Goal: Information Seeking & Learning: Learn about a topic

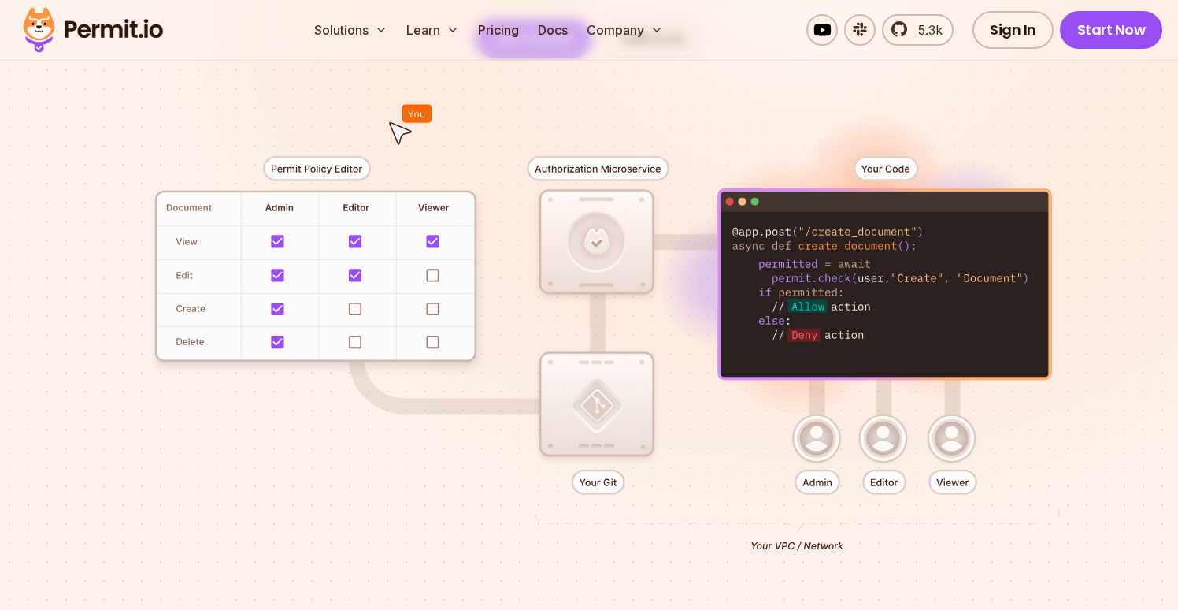
scroll to position [335, 0]
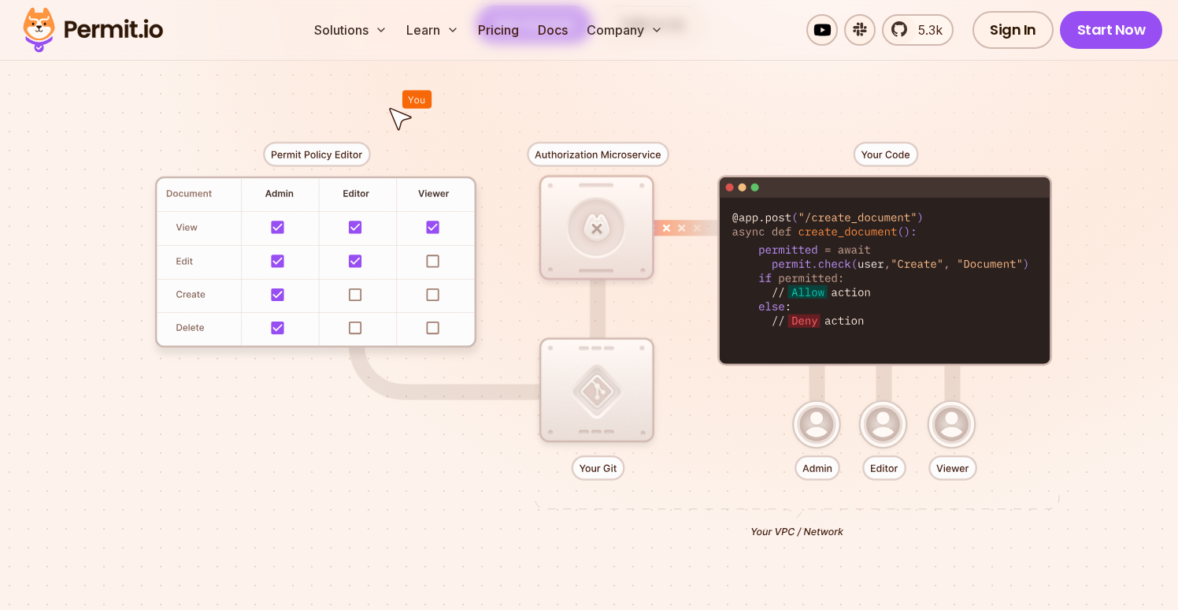
click at [588, 394] on div at bounding box center [589, 333] width 1103 height 580
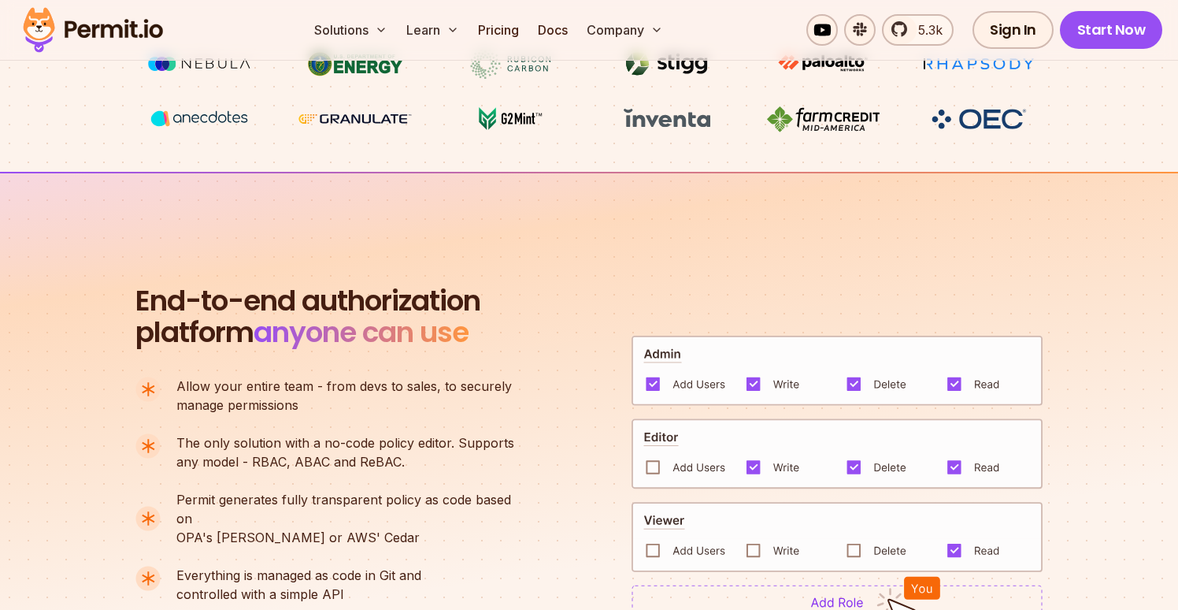
scroll to position [911, 0]
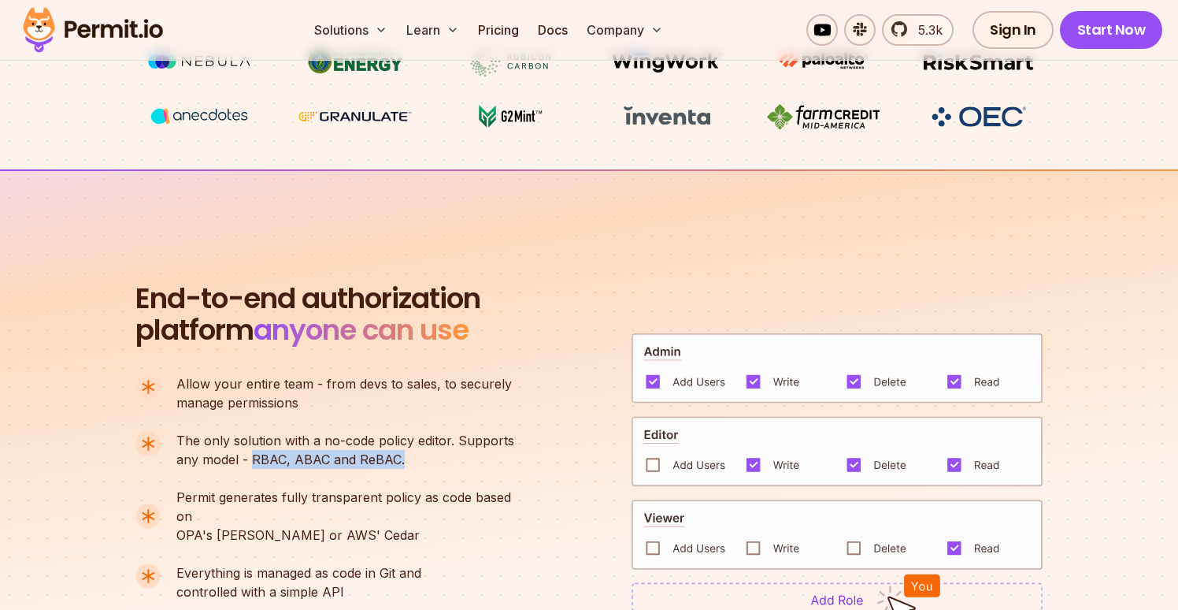
drag, startPoint x: 421, startPoint y: 466, endPoint x: 254, endPoint y: 461, distance: 166.3
click at [254, 461] on p "The only solution with a no-code policy editor. Supports any model - RBAC, ABAC…" at bounding box center [345, 450] width 338 height 38
copy p "RBAC, ABAC and ReBAC."
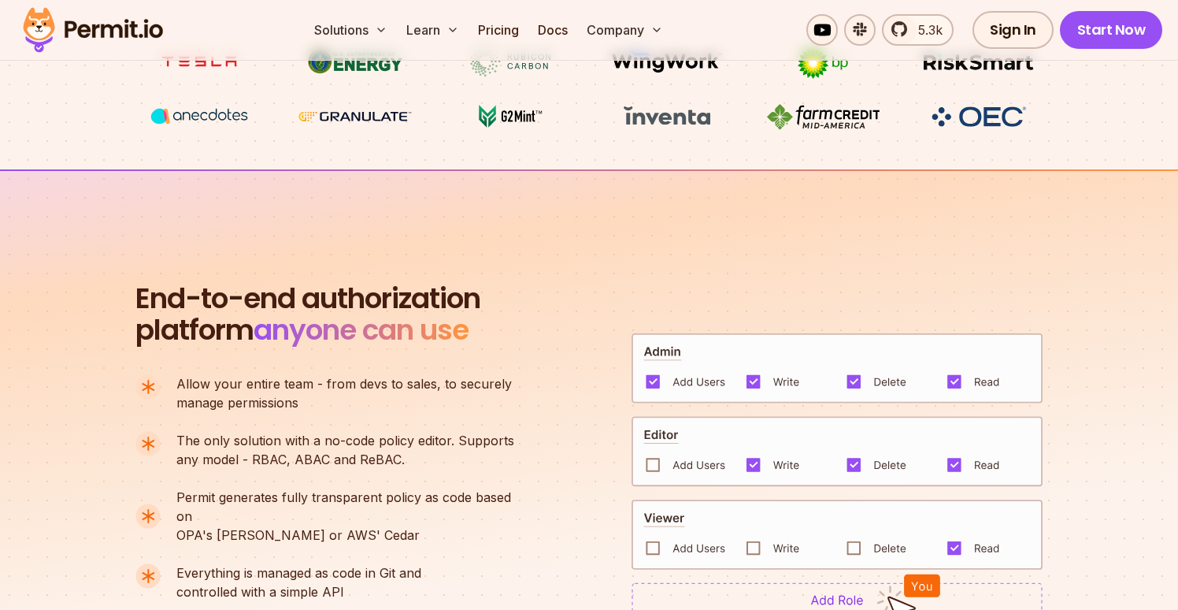
click at [417, 455] on p "The only solution with a no-code policy editor. Supports any model - RBAC, ABAC…" at bounding box center [345, 450] width 338 height 38
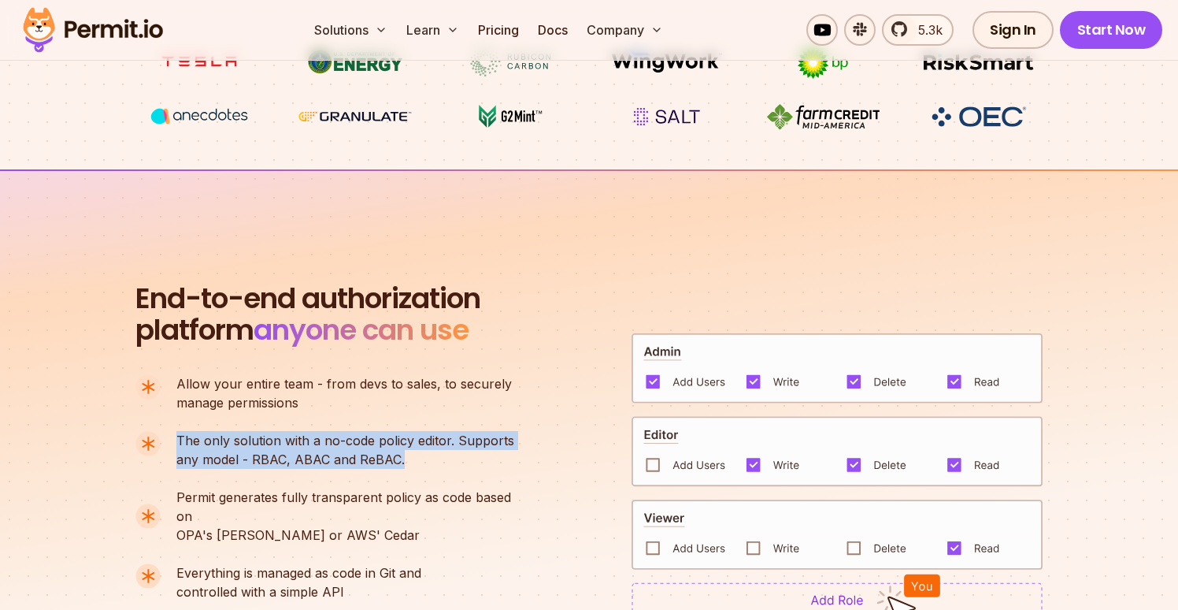
drag, startPoint x: 417, startPoint y: 455, endPoint x: 177, endPoint y: 436, distance: 240.2
click at [177, 436] on p "The only solution with a no-code policy editor. Supports any model - RBAC, ABAC…" at bounding box center [345, 450] width 338 height 38
copy p "The only solution with a no-code policy editor. Supports any model - RBAC, ABAC…"
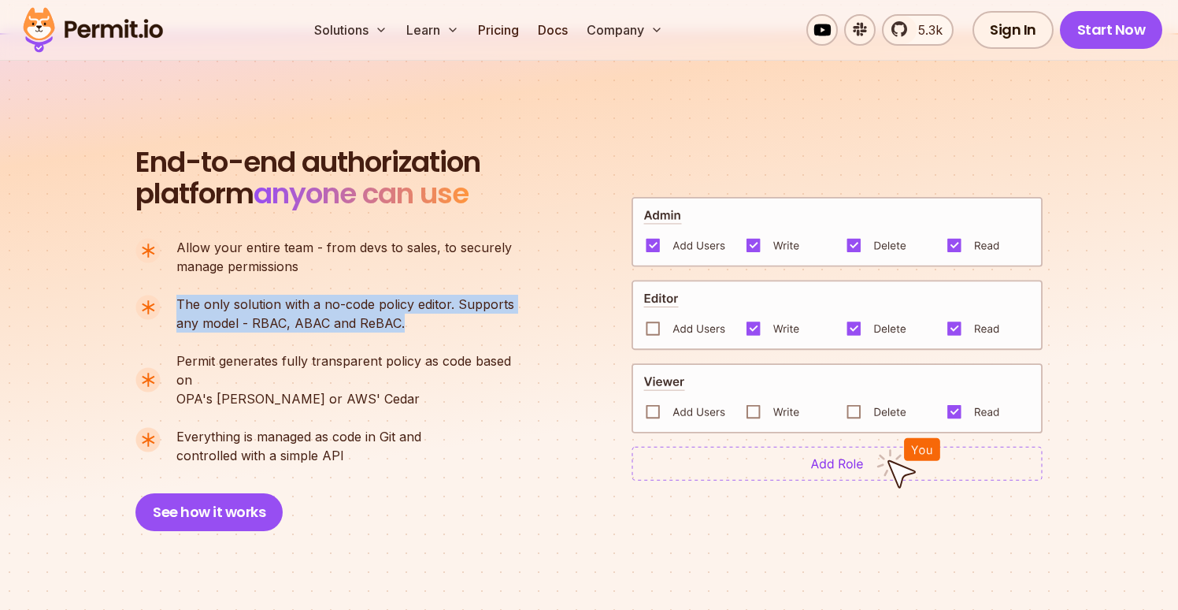
scroll to position [1048, 0]
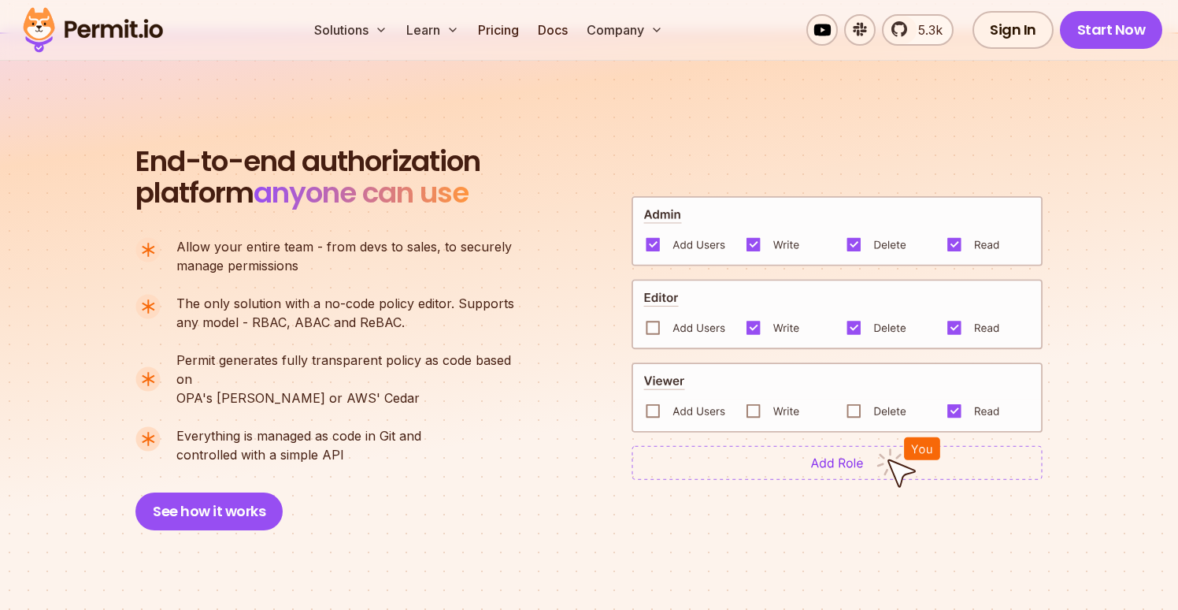
click at [234, 426] on span "Everything is managed as code in Git and" at bounding box center [298, 435] width 245 height 19
copy span "Everything is managed as code in Git and"
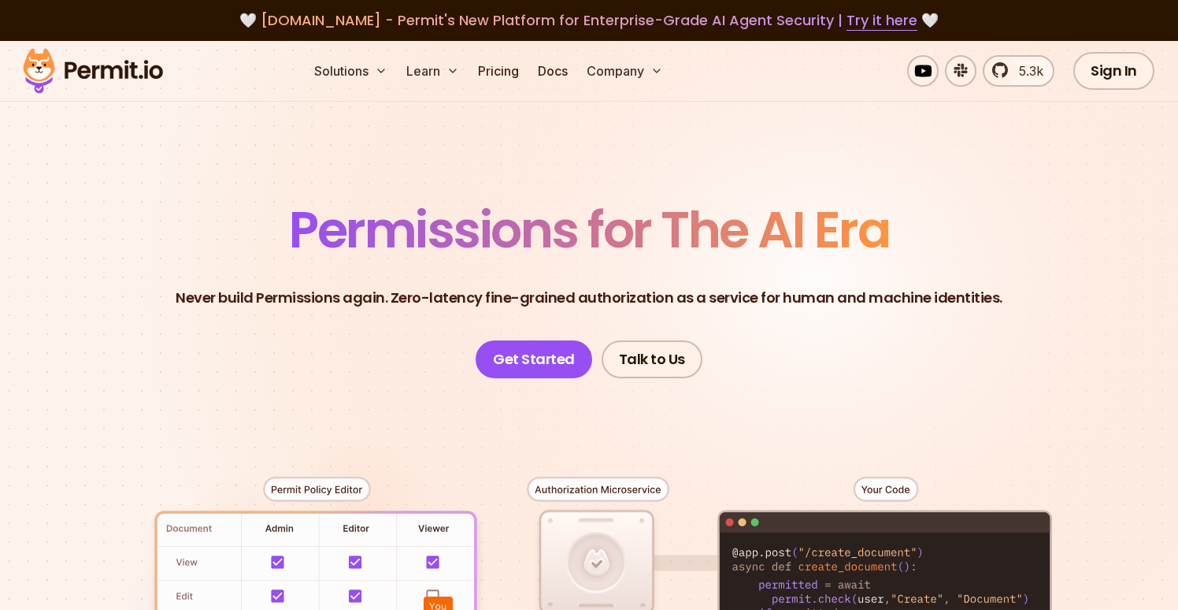
scroll to position [0, 0]
click at [501, 69] on link "Pricing" at bounding box center [499, 71] width 54 height 32
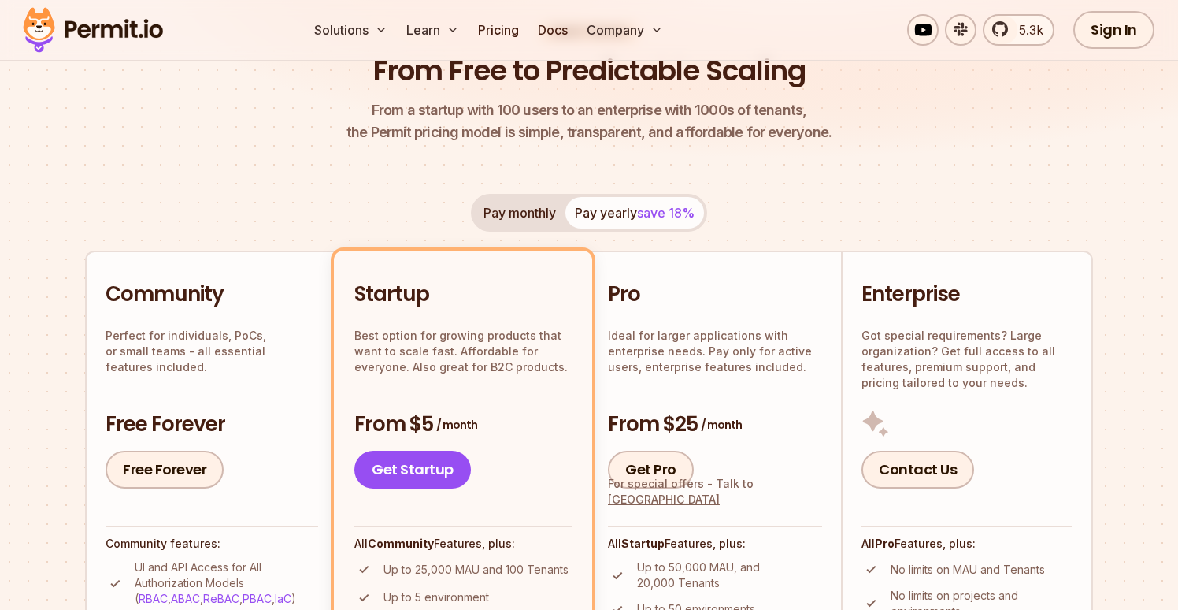
scroll to position [149, 0]
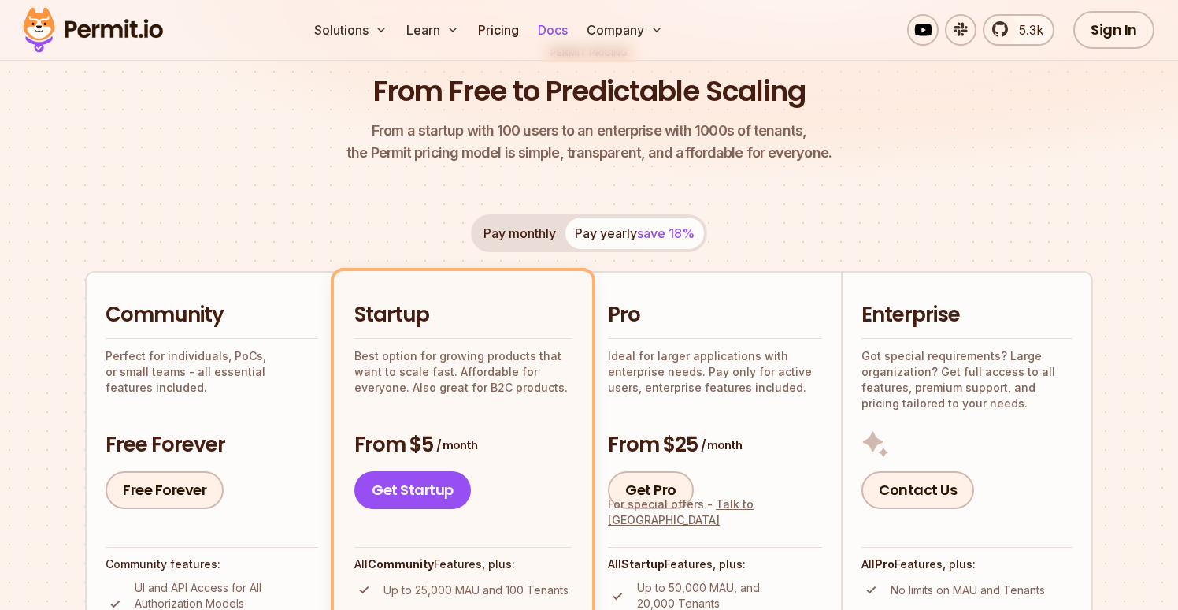
click at [560, 31] on link "Docs" at bounding box center [553, 30] width 43 height 32
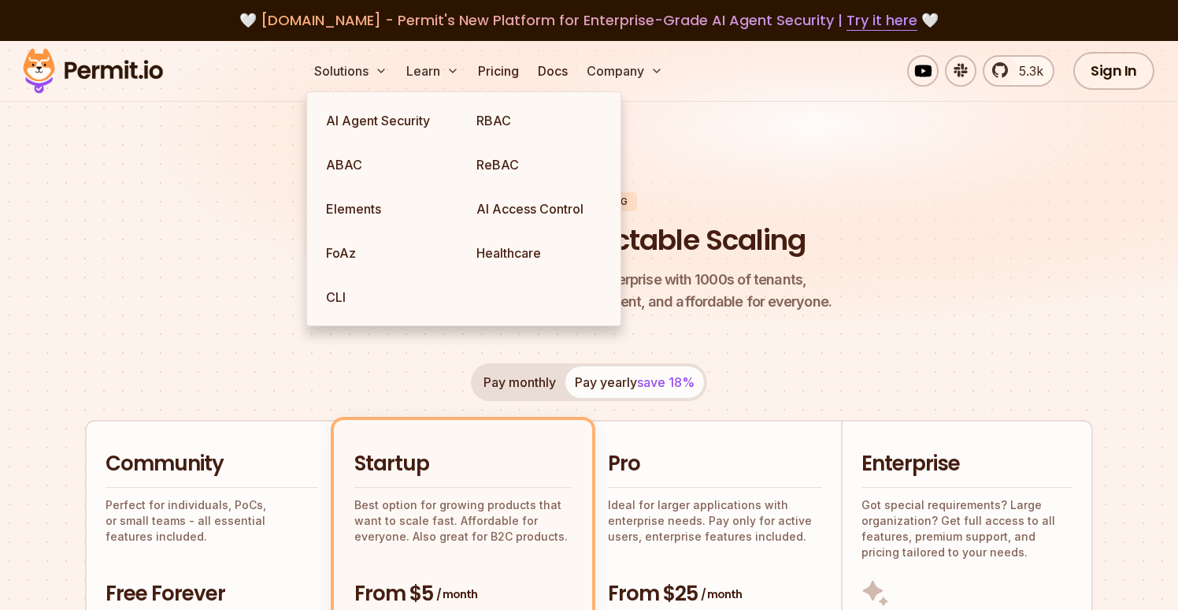
scroll to position [0, 0]
click at [337, 111] on link "AI Agent Security" at bounding box center [389, 119] width 150 height 44
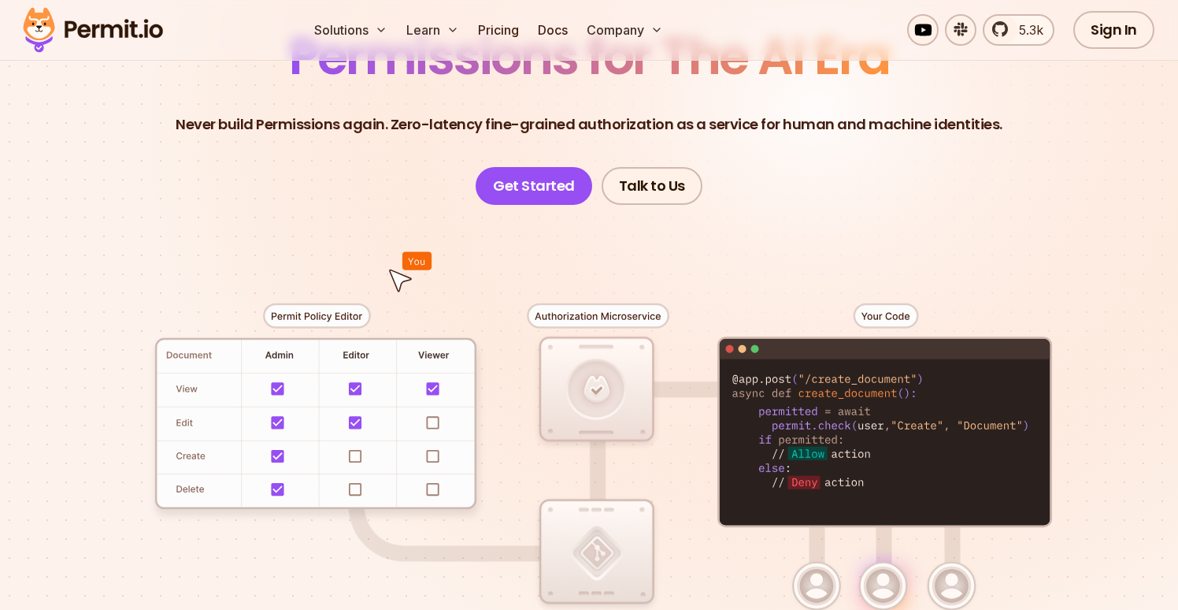
scroll to position [173, 0]
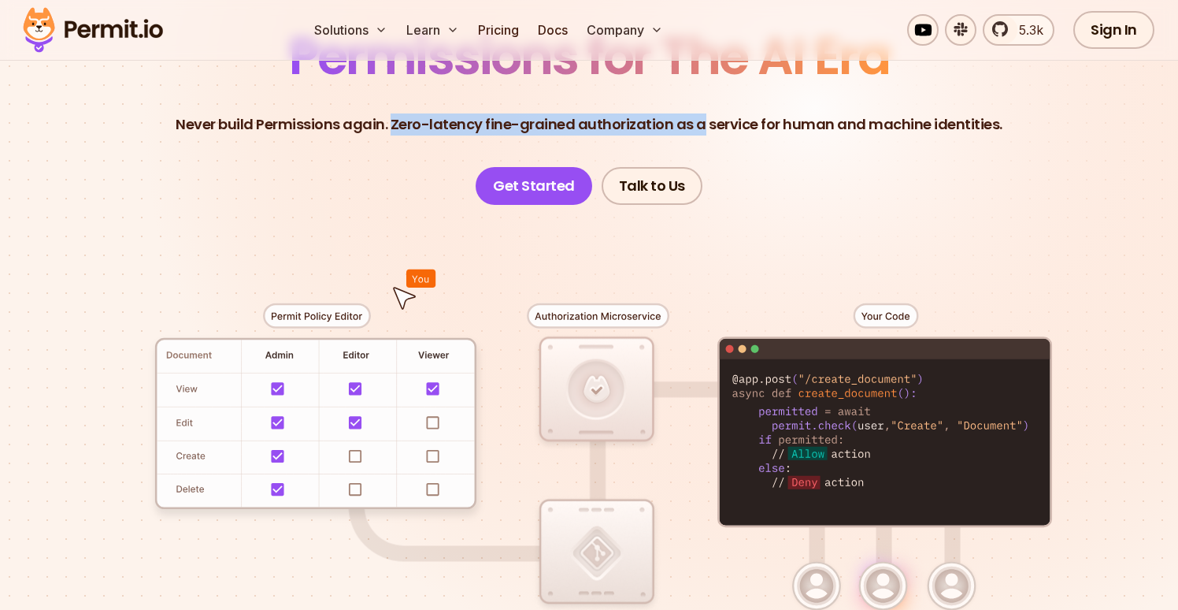
drag, startPoint x: 399, startPoint y: 124, endPoint x: 700, endPoint y: 115, distance: 301.0
click at [700, 115] on p "Never build Permissions again. Zero-latency fine-grained authorization as a ser…" at bounding box center [589, 124] width 827 height 22
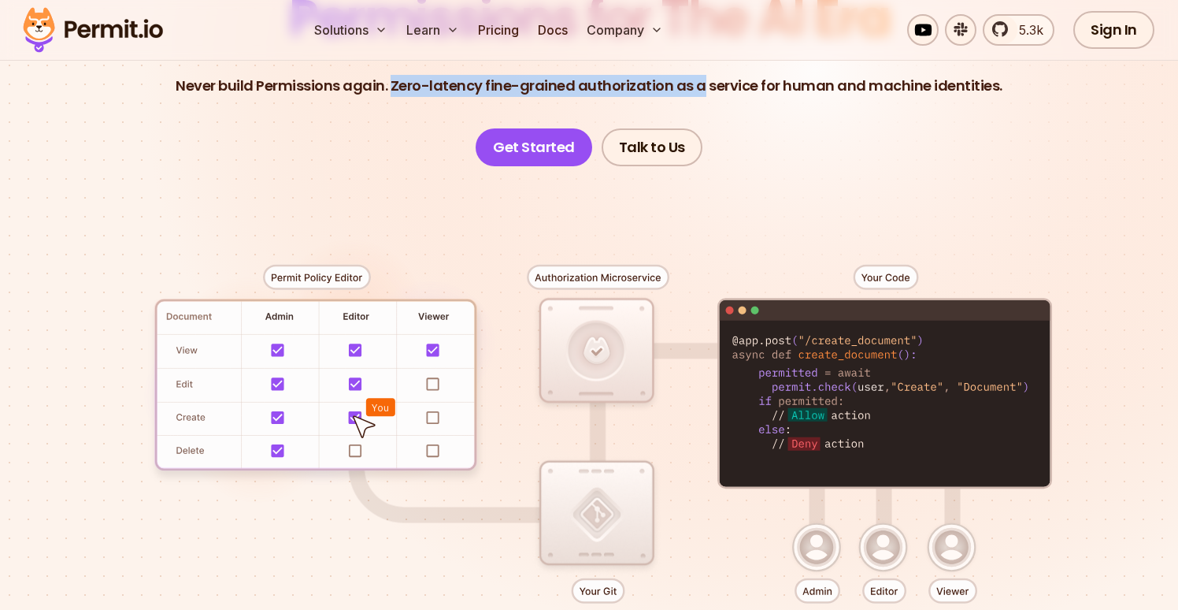
scroll to position [224, 0]
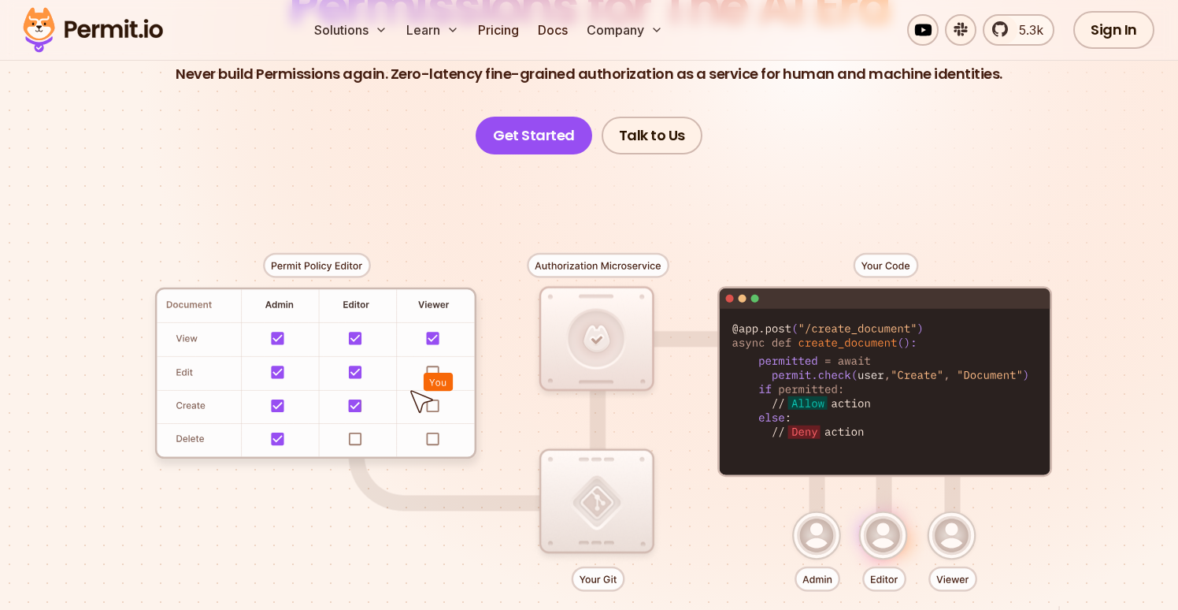
click at [755, 92] on header "Permissions for The AI Era Never build Permissions again. Zero-latency fine-gra…" at bounding box center [589, 67] width 1103 height 173
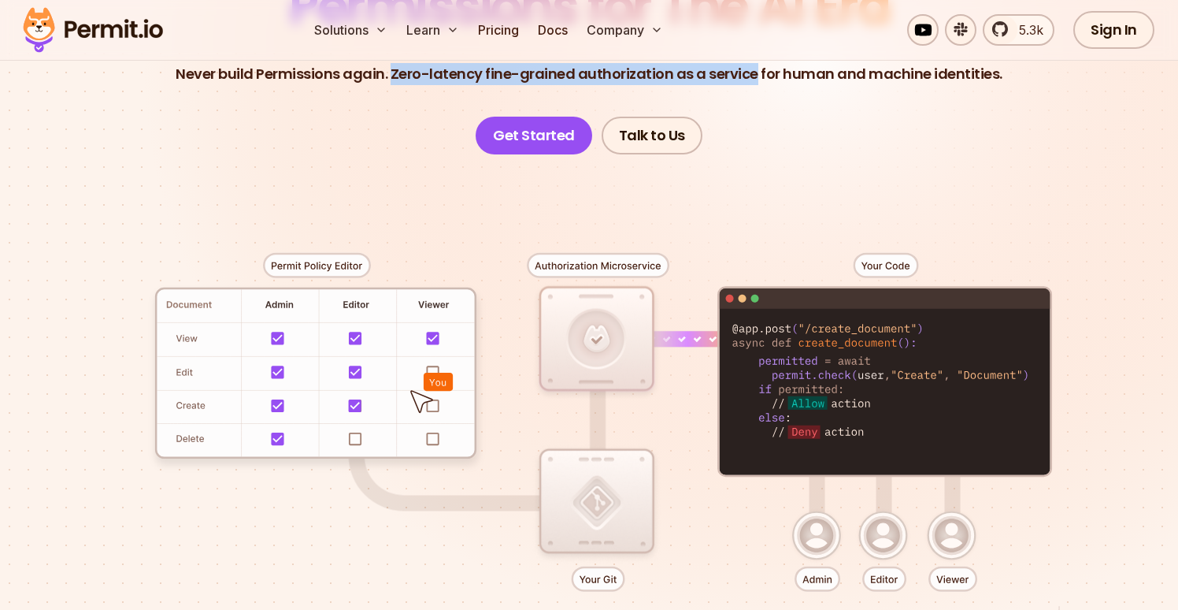
drag, startPoint x: 397, startPoint y: 75, endPoint x: 755, endPoint y: 76, distance: 358.4
click at [755, 76] on p "Never build Permissions again. Zero-latency fine-grained authorization as a ser…" at bounding box center [589, 74] width 827 height 22
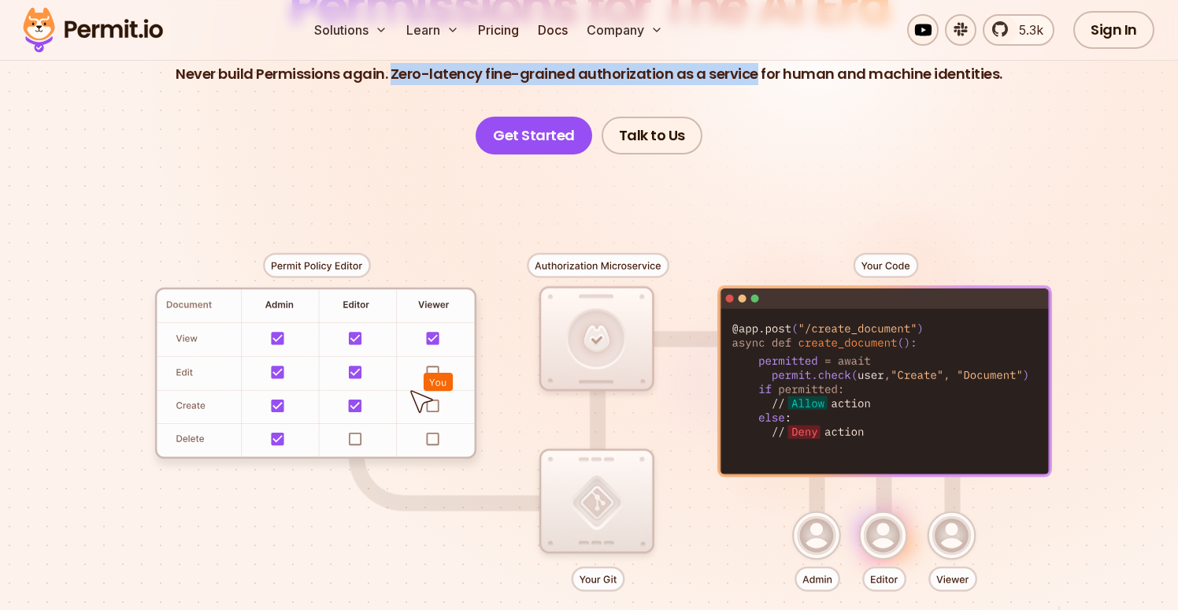
copy p "Zero-latency fine-grained authorization as a service"
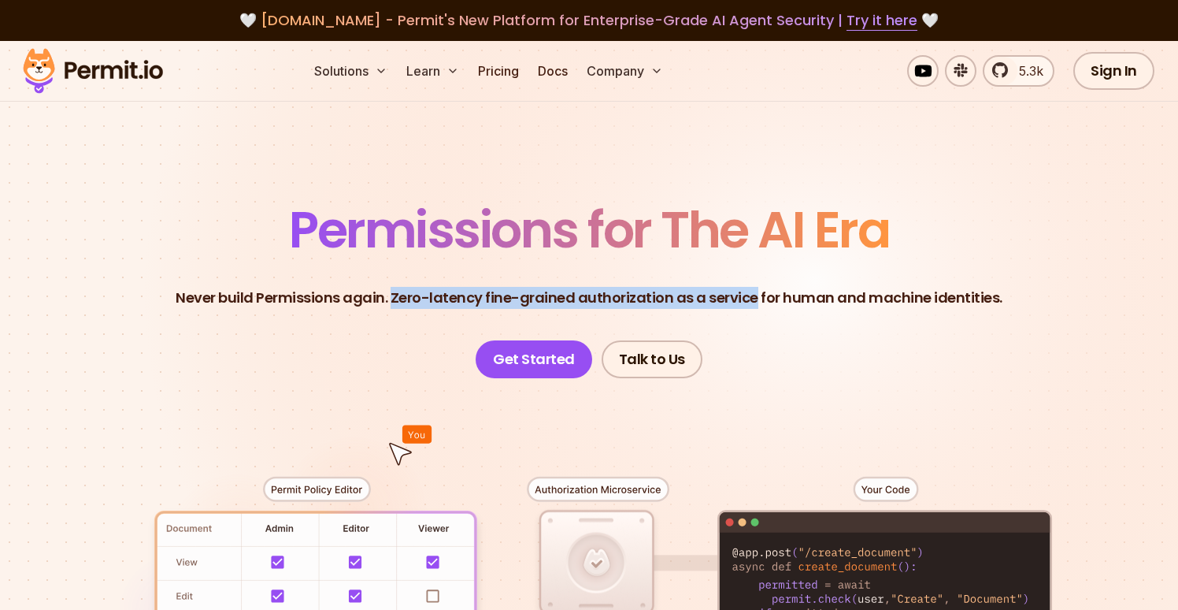
scroll to position [0, 0]
